Goal: Subscribe to service/newsletter

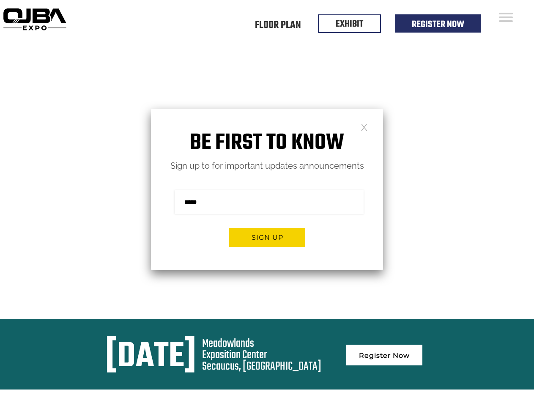
click at [267, 203] on form "Sign me up for the newsletter! ******* Sign up" at bounding box center [267, 221] width 232 height 97
click at [267, 247] on button "Sign up" at bounding box center [267, 237] width 76 height 19
